Goal: Transaction & Acquisition: Purchase product/service

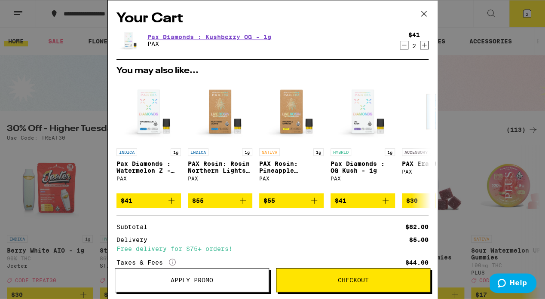
click at [425, 12] on icon at bounding box center [424, 13] width 13 height 13
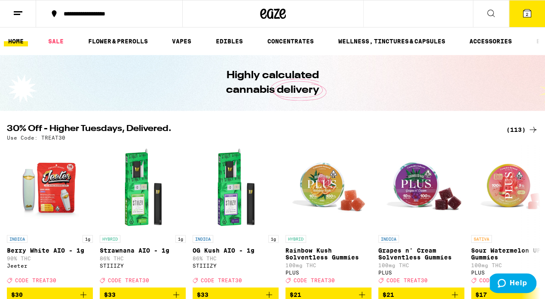
click at [496, 15] on icon at bounding box center [491, 13] width 10 height 10
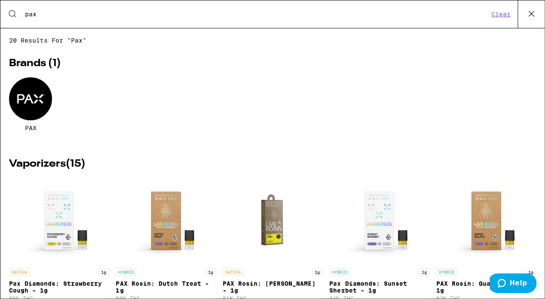
type input "pax"
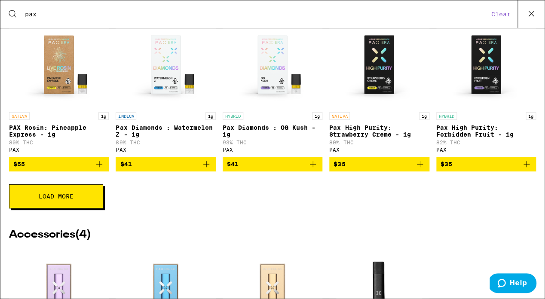
scroll to position [319, 0]
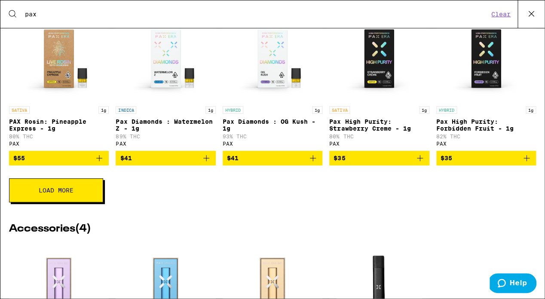
click at [73, 196] on button "Load More" at bounding box center [56, 191] width 94 height 24
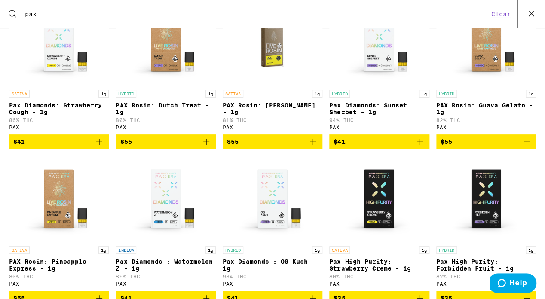
scroll to position [133, 0]
